Goal: Task Accomplishment & Management: Use online tool/utility

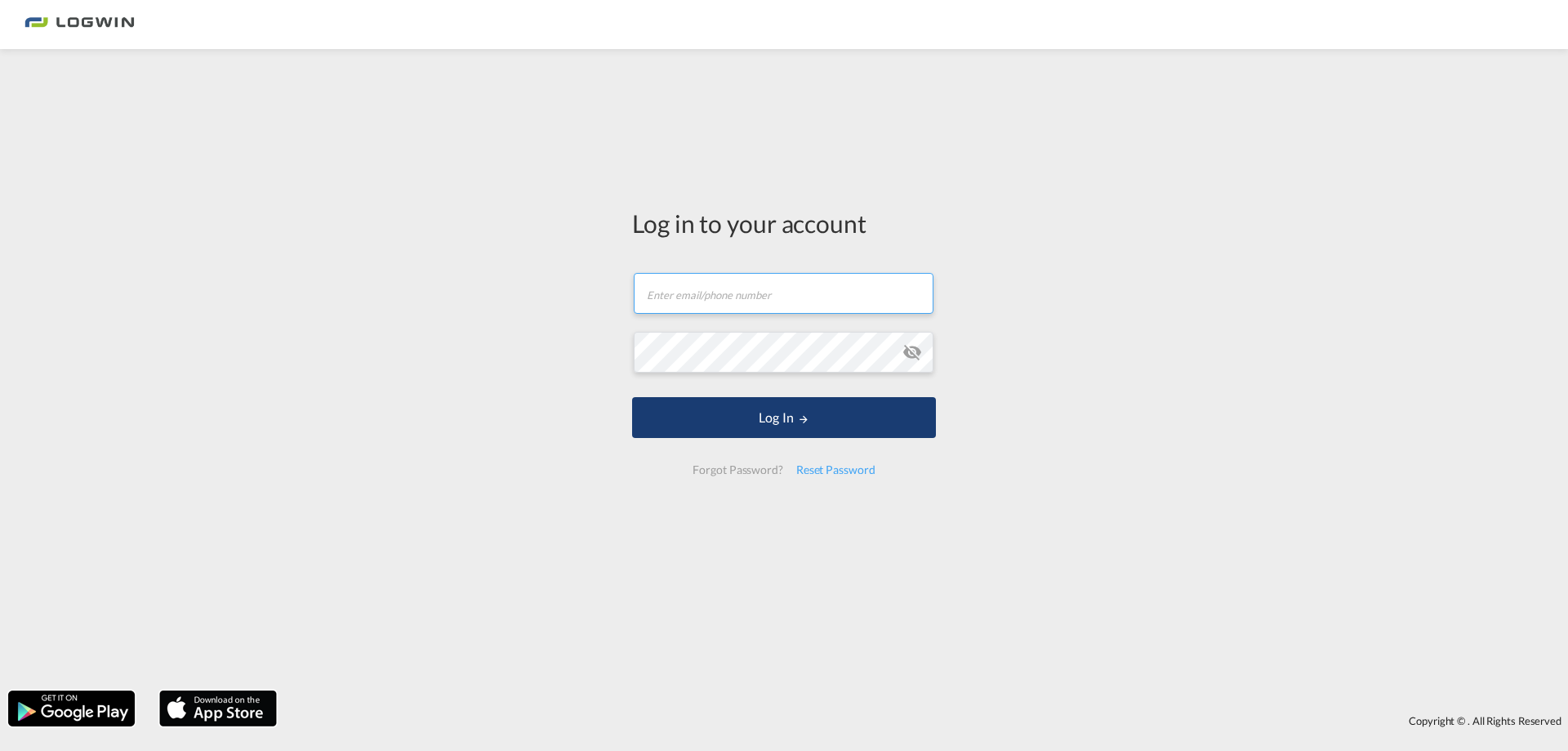
type input "[PERSON_NAME][EMAIL_ADDRESS][DOMAIN_NAME]"
click at [810, 412] on button "Log In" at bounding box center [784, 417] width 304 height 41
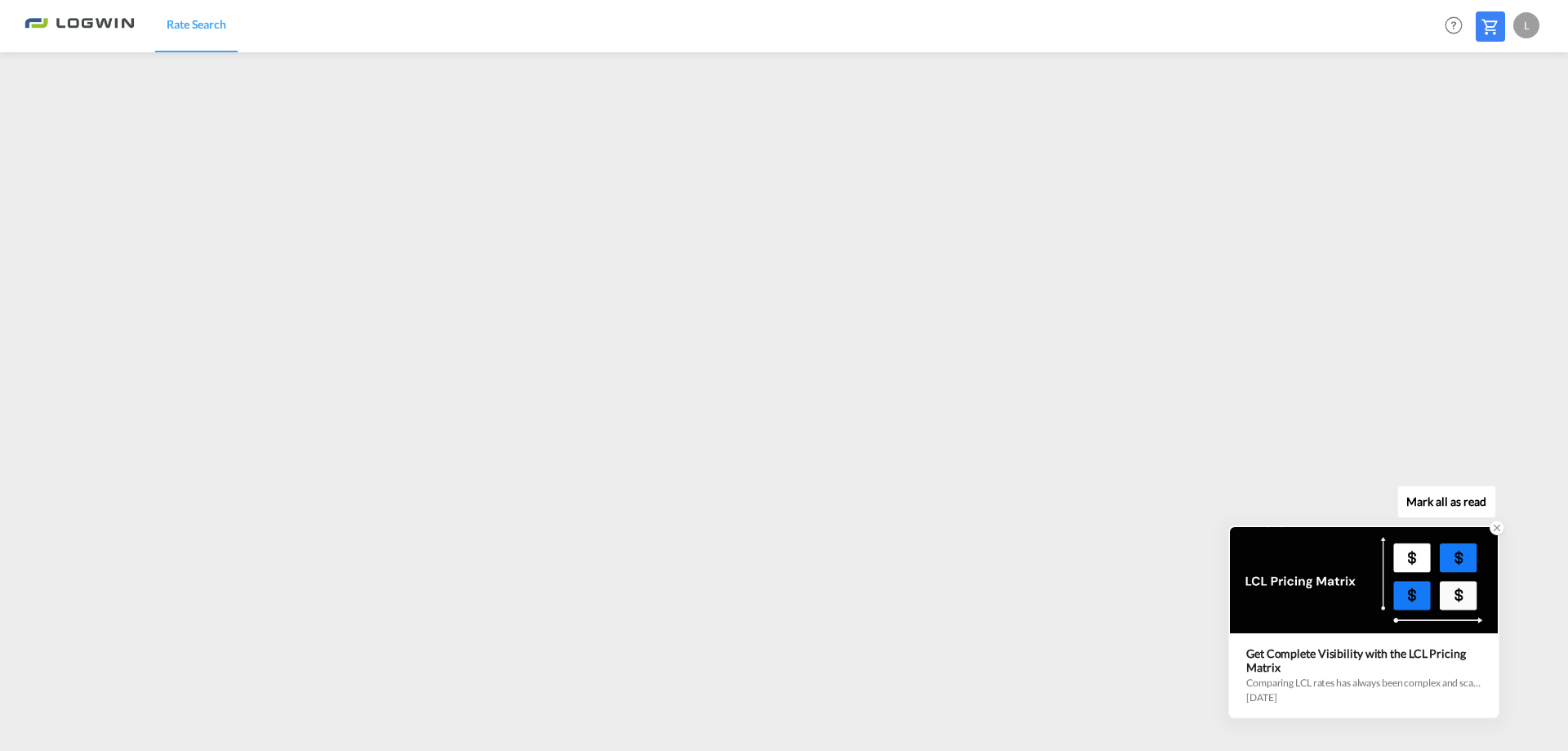
click at [1496, 531] on icon at bounding box center [1497, 527] width 11 height 11
